Goal: Task Accomplishment & Management: Complete application form

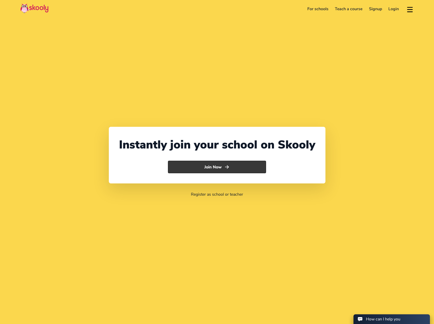
select select "1"
select select "[GEOGRAPHIC_DATA]"
select select "America/New_York"
click at [208, 165] on button "Join Now" at bounding box center [217, 167] width 98 height 13
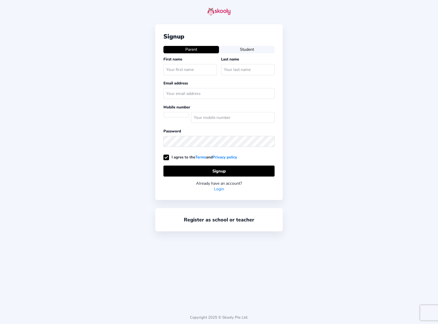
select select "US"
click at [221, 226] on div "Register as school or teacher" at bounding box center [218, 219] width 127 height 23
click at [230, 216] on link "Register as school or teacher" at bounding box center [219, 219] width 70 height 7
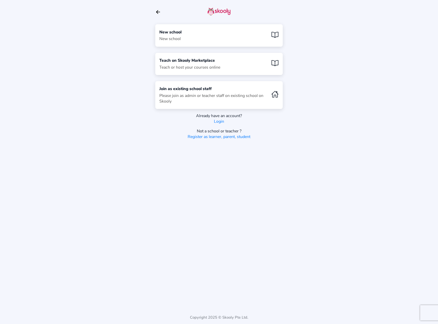
click at [186, 41] on div "New school New school" at bounding box center [218, 35] width 127 height 22
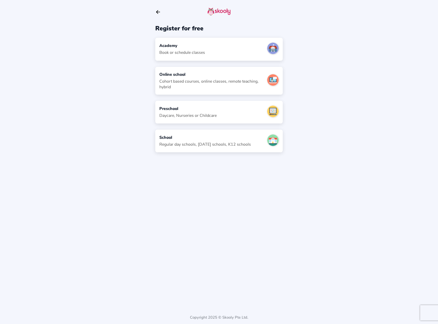
click at [215, 143] on div "Regular day schools, [DATE] schools, K12 schools" at bounding box center [204, 144] width 91 height 6
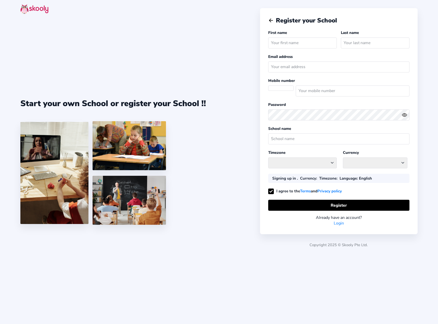
select select
select select "America/New_York"
select select "USD $"
select select "US"
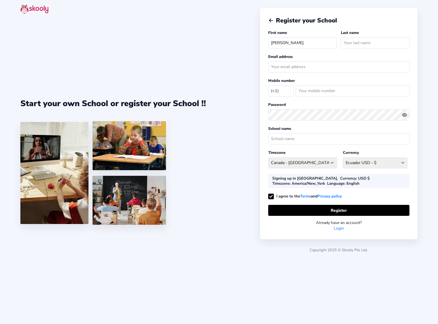
type input "Amanpreet"
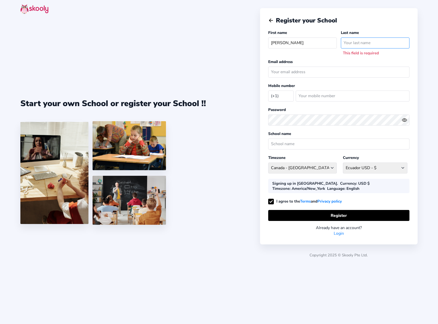
type input "A"
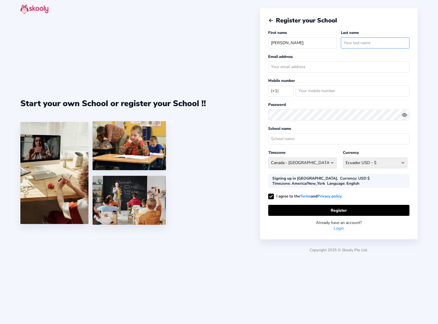
type input "s"
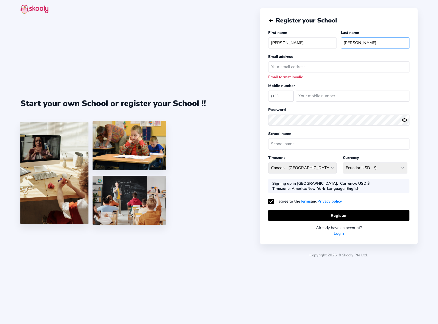
drag, startPoint x: 366, startPoint y: 44, endPoint x: 352, endPoint y: 44, distance: 14.3
click at [352, 44] on input "Sandhnu" at bounding box center [375, 42] width 69 height 11
type input "Sandhu"
click at [375, 66] on input "email" at bounding box center [338, 66] width 141 height 11
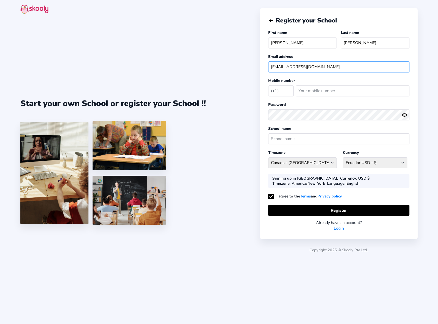
type input "asandhu1117@gmail.com"
type input "7327626728"
click at [379, 145] on div "School name" at bounding box center [338, 136] width 141 height 21
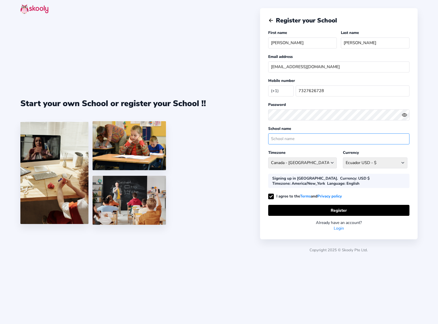
click at [379, 141] on input "text" at bounding box center [338, 138] width 141 height 11
type input "CJSA"
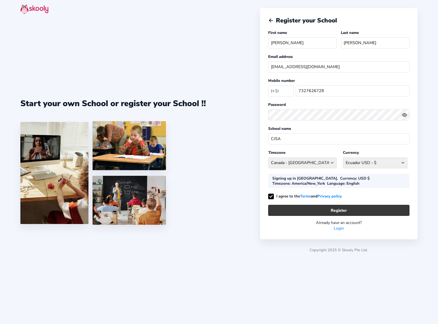
click at [373, 212] on button "Register" at bounding box center [338, 210] width 141 height 11
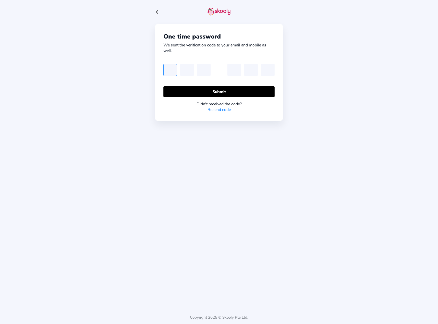
click at [170, 72] on input "text" at bounding box center [170, 70] width 14 height 12
type input "3"
type input "5"
type input "6"
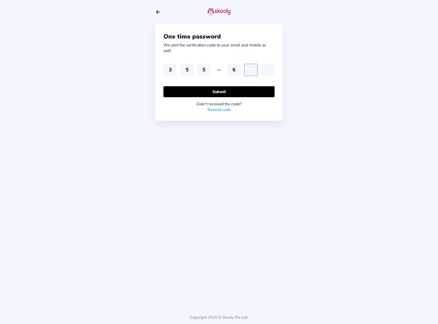
type input "4"
type input "7"
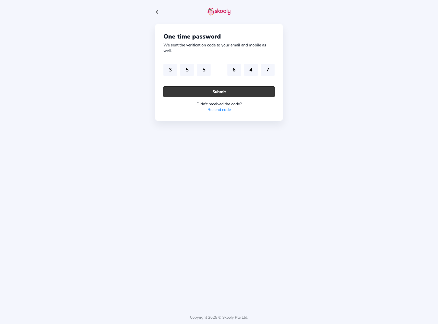
click at [196, 92] on button "Submit" at bounding box center [218, 91] width 111 height 11
